Goal: Information Seeking & Learning: Learn about a topic

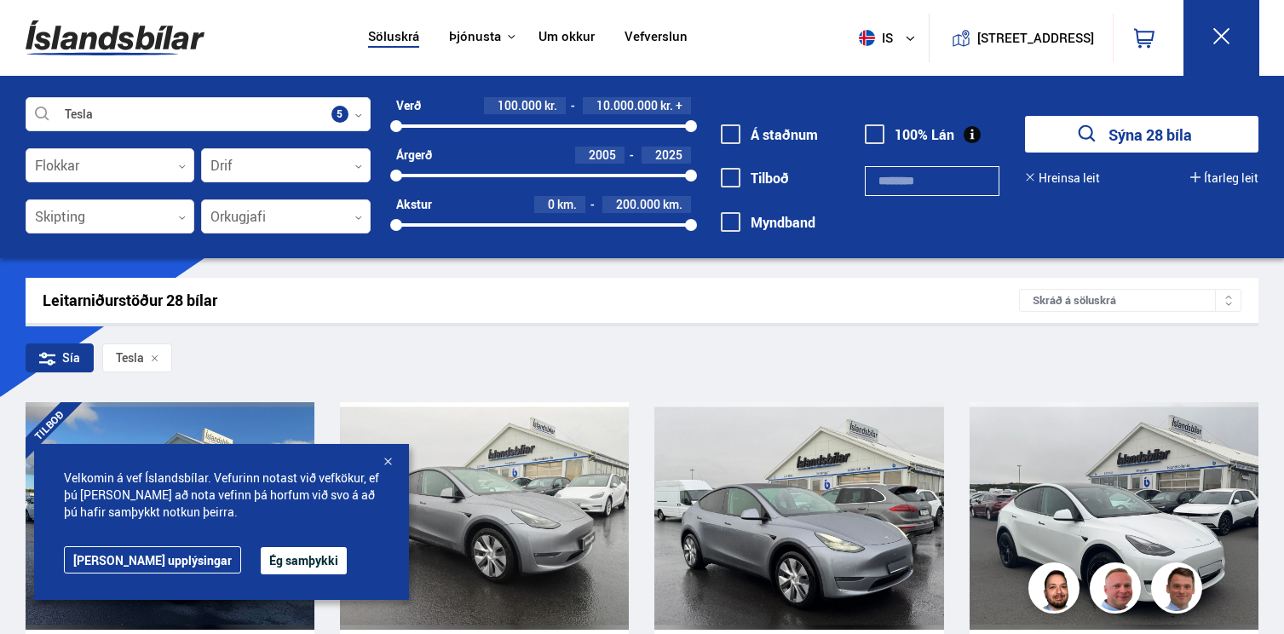
click at [261, 559] on button "Ég samþykki" at bounding box center [304, 560] width 86 height 27
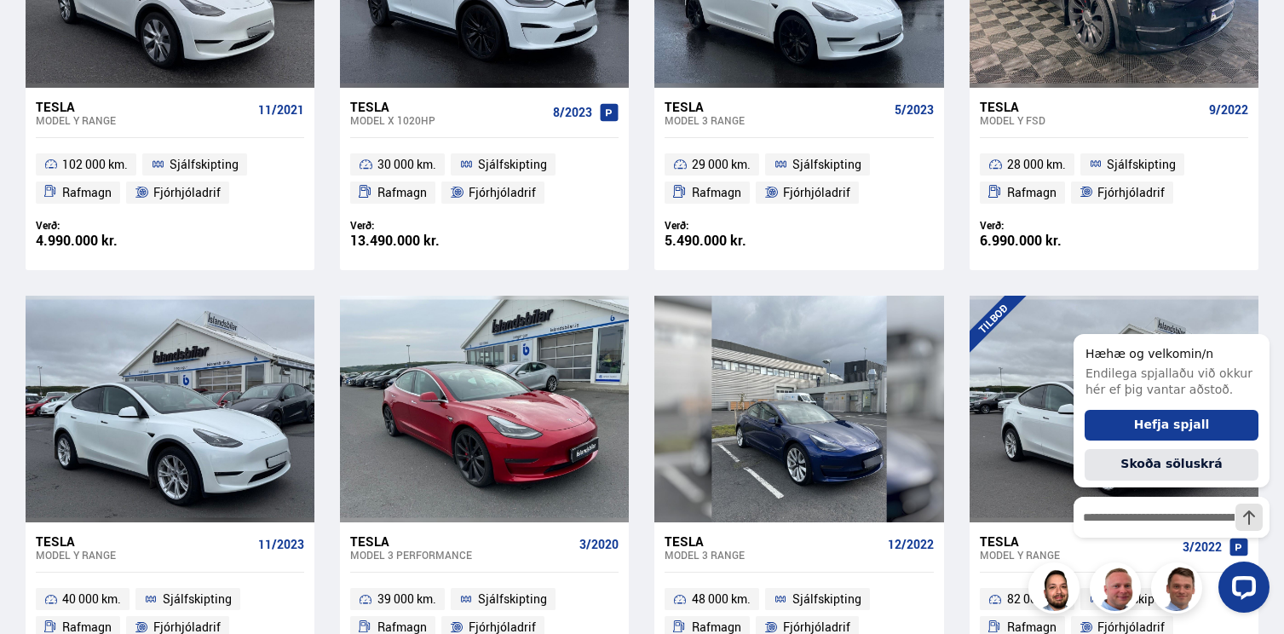
scroll to position [956, 0]
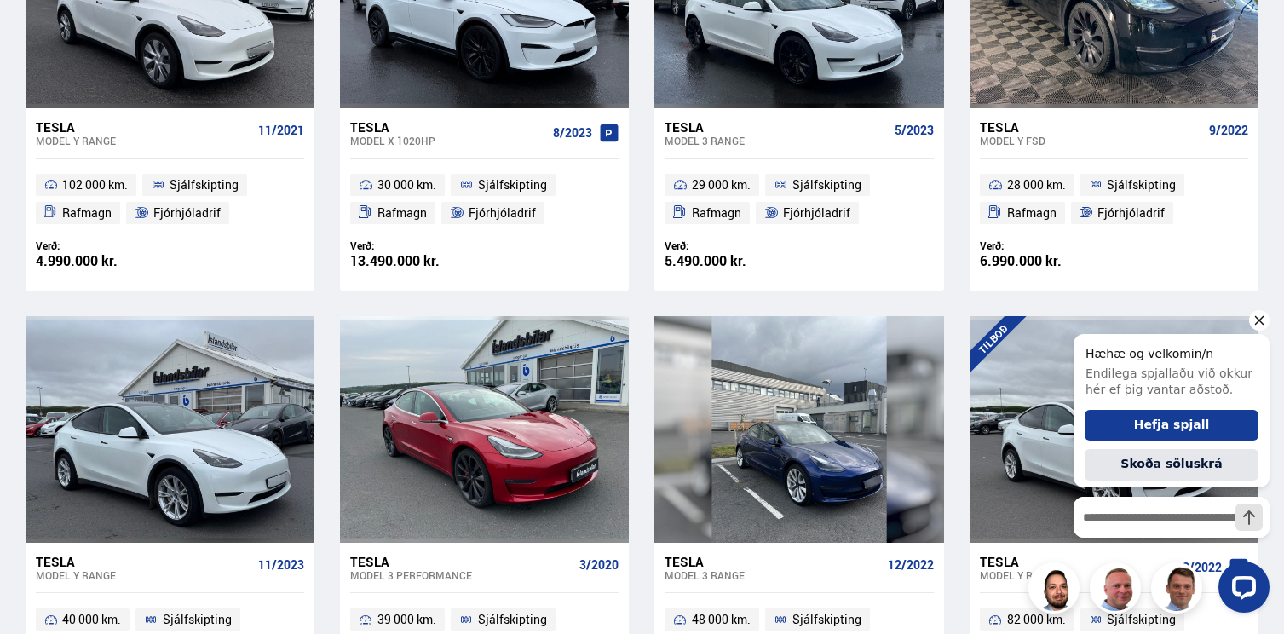
click at [1262, 321] on icon "Hide greeting" at bounding box center [1259, 320] width 20 height 20
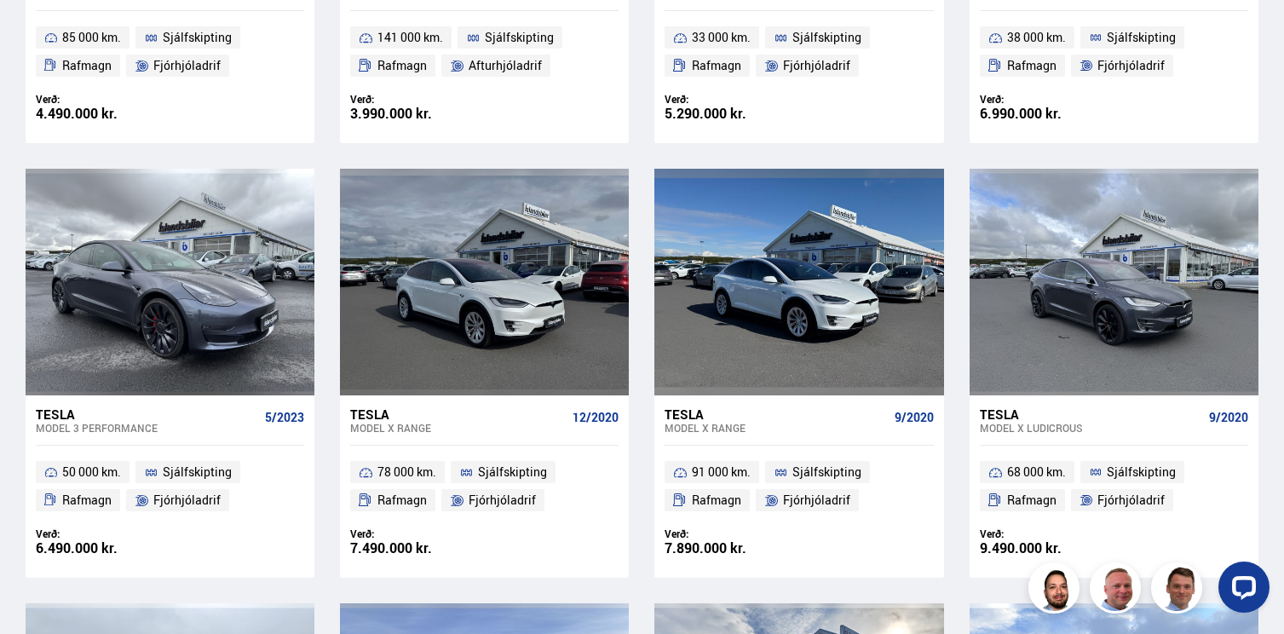
scroll to position [1981, 0]
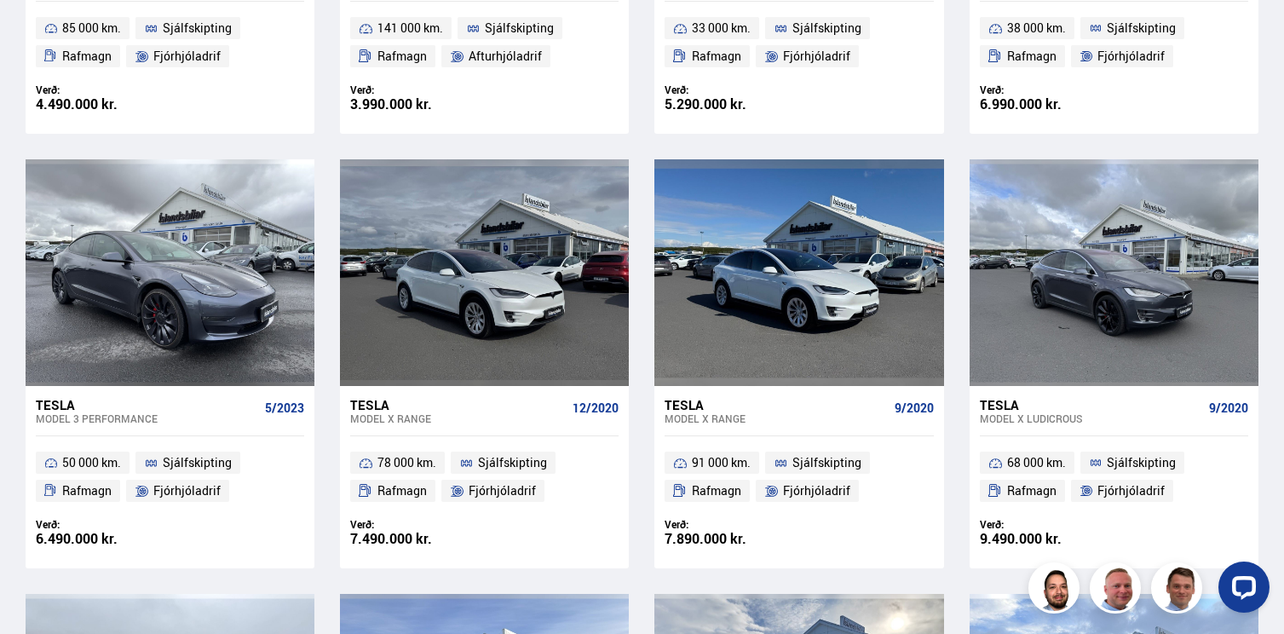
click at [373, 407] on div "Tesla" at bounding box center [458, 404] width 216 height 15
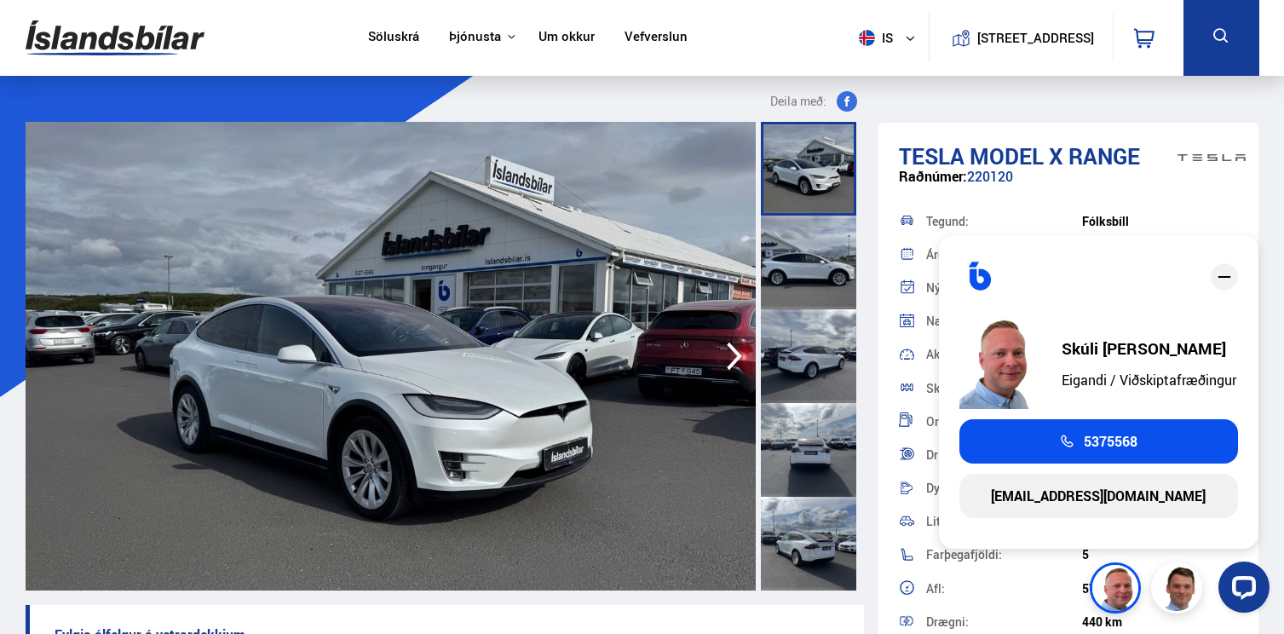
click at [1221, 267] on icon "close" at bounding box center [1224, 277] width 20 height 20
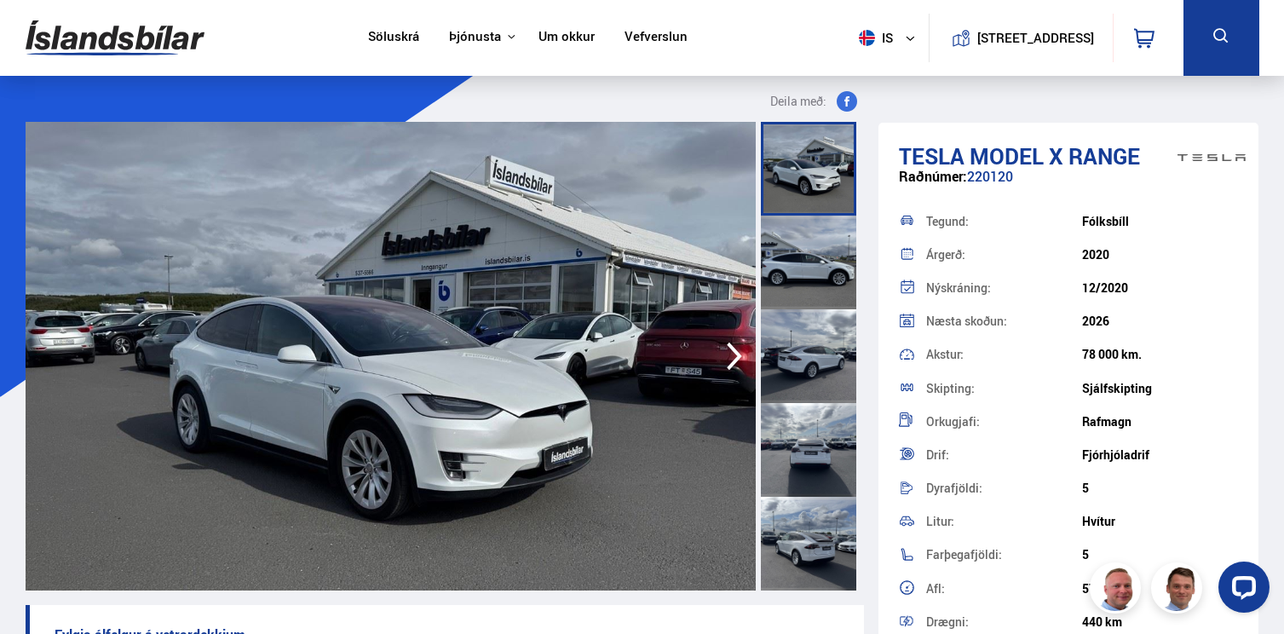
click at [634, 98] on div "Deila með:" at bounding box center [445, 106] width 838 height 31
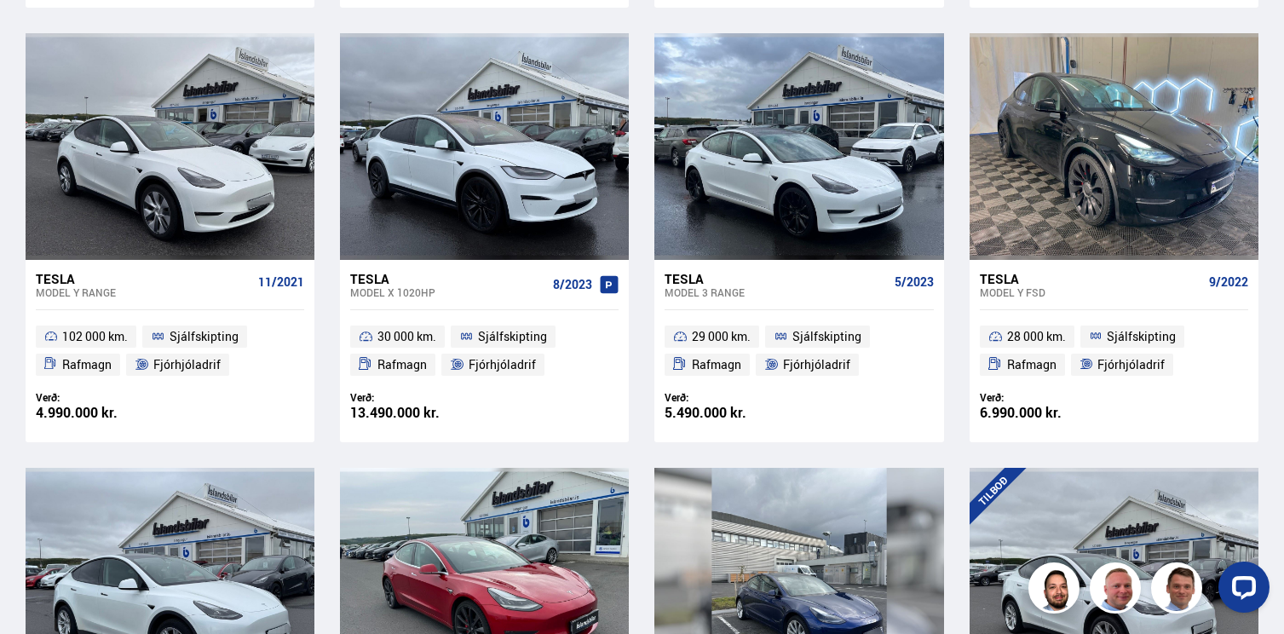
scroll to position [807, 0]
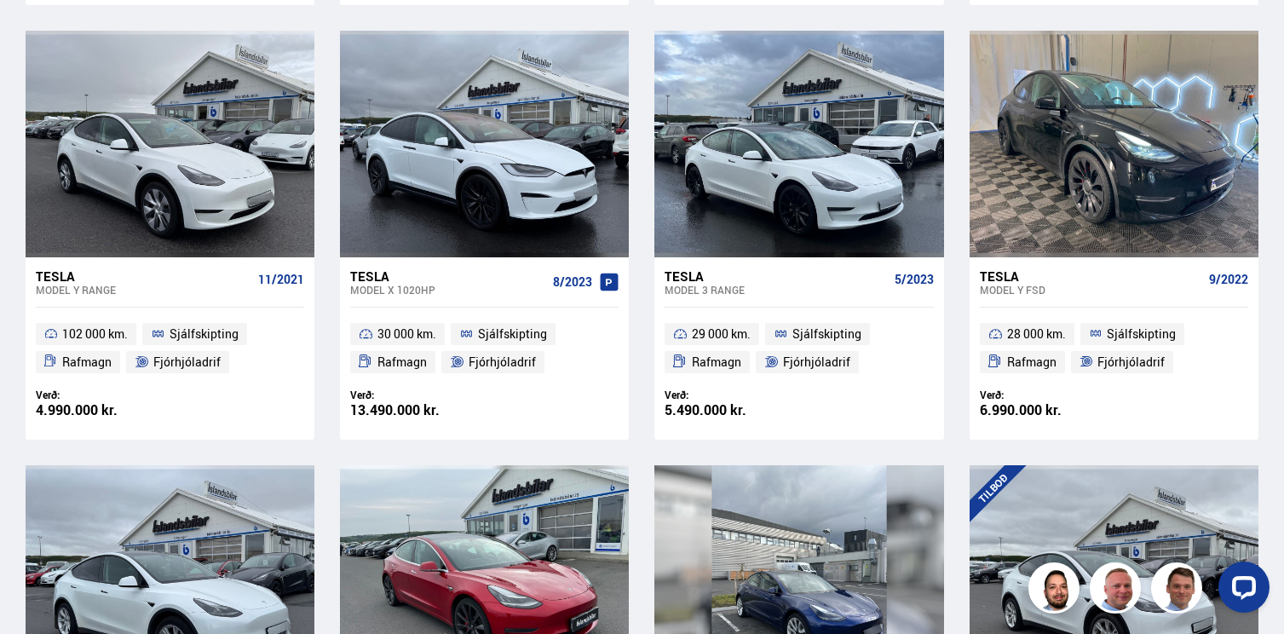
click at [999, 275] on div "Tesla" at bounding box center [1091, 275] width 222 height 15
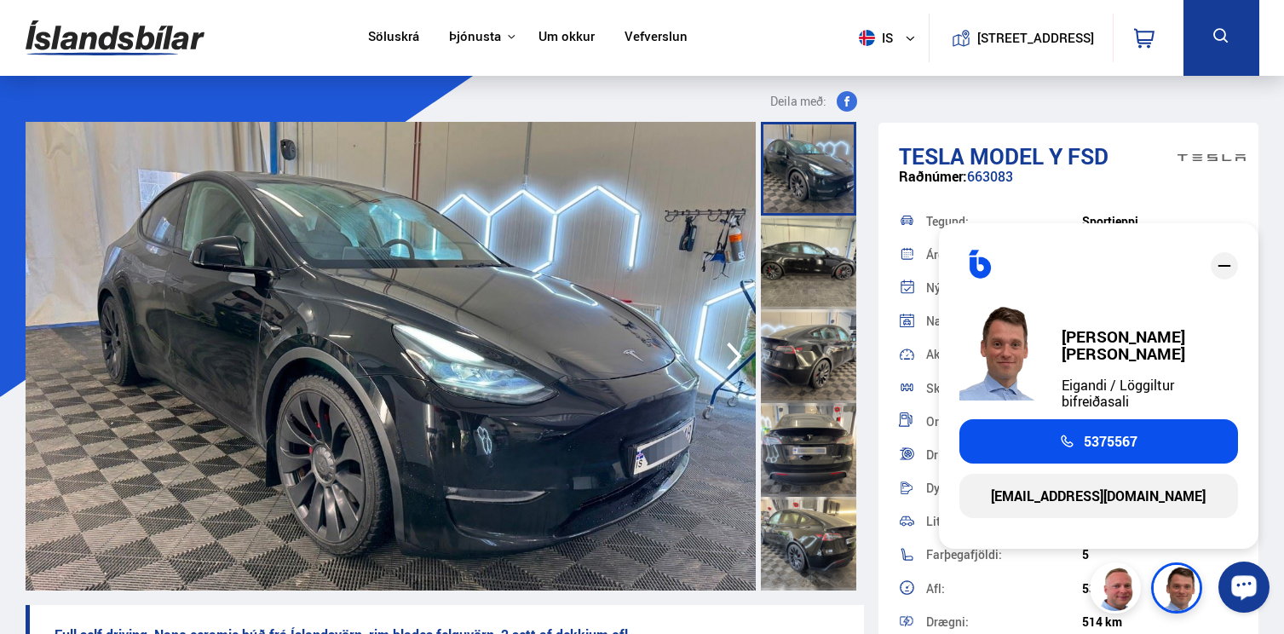
click at [1240, 587] on icon "Opna LiveChat spjallviðmót" at bounding box center [1244, 586] width 16 height 11
click at [1223, 267] on icon "close" at bounding box center [1224, 266] width 13 height 2
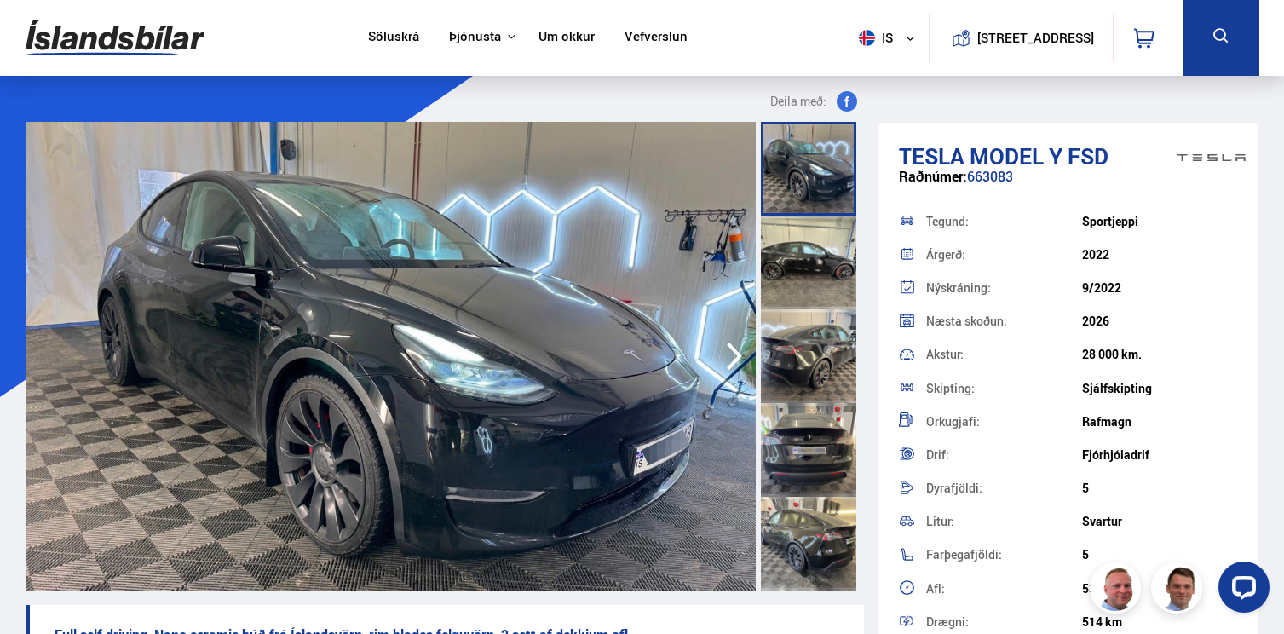
click at [998, 177] on div "Raðnúmer: 663083" at bounding box center [1069, 185] width 340 height 33
copy div "663083"
click at [1241, 589] on icon "Opna LiveChat spjallviðmót" at bounding box center [1244, 586] width 16 height 11
